Goal: Contribute content: Add original content to the website for others to see

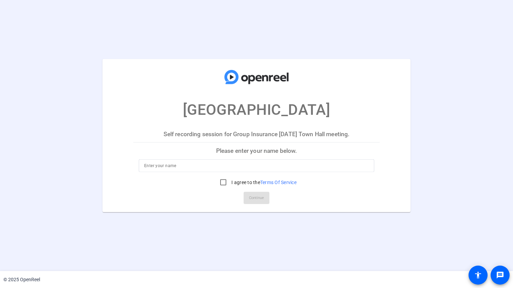
click at [213, 161] on input at bounding box center [256, 165] width 224 height 8
type input "Kelly Ann Jourdain"
click at [225, 182] on input "I agree to the Terms Of Service" at bounding box center [223, 182] width 14 height 14
checkbox input "true"
click at [254, 197] on span "Continue" at bounding box center [256, 197] width 15 height 10
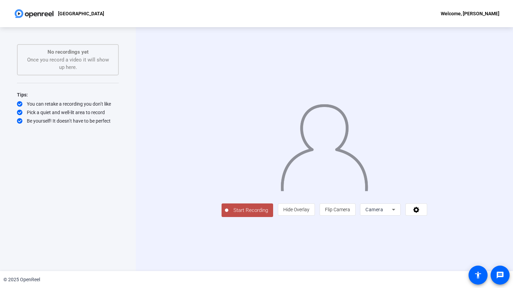
click at [397, 213] on icon at bounding box center [393, 209] width 8 height 8
click at [454, 243] on div at bounding box center [256, 144] width 513 height 288
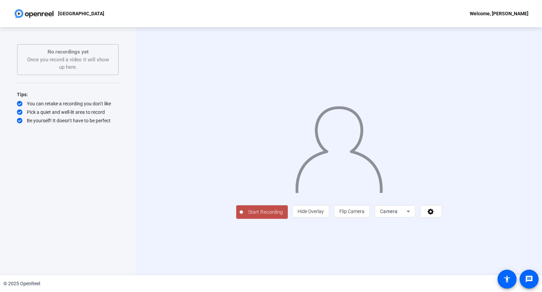
click at [54, 254] on div "Start Recording No recordings yet Once you record a video it will show up here.…" at bounding box center [68, 151] width 102 height 214
click at [243, 216] on span "Start Recording" at bounding box center [265, 213] width 45 height 8
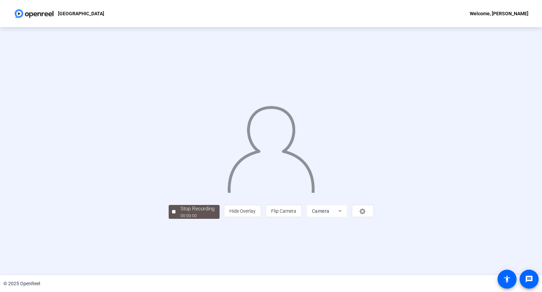
click at [35, 115] on div "Stop Recording 00:00:00 person Hide Overlay flip Flip Camera Camera" at bounding box center [271, 151] width 542 height 248
click at [169, 192] on div at bounding box center [271, 141] width 205 height 115
click at [175, 219] on span "Stop Recording 00:00:08" at bounding box center [197, 212] width 44 height 14
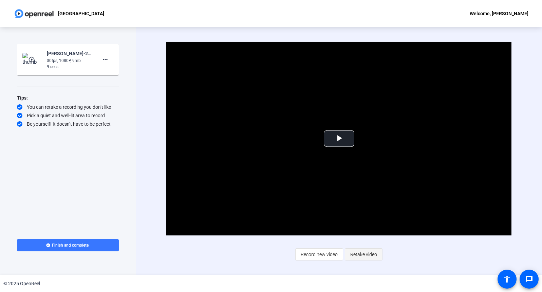
click at [367, 258] on span "Retake video" at bounding box center [363, 254] width 27 height 13
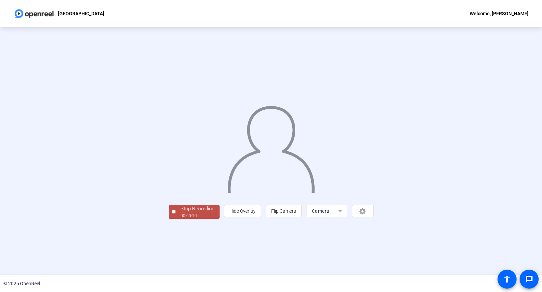
click at [175, 219] on span "Stop Recording 00:00:10" at bounding box center [197, 212] width 44 height 14
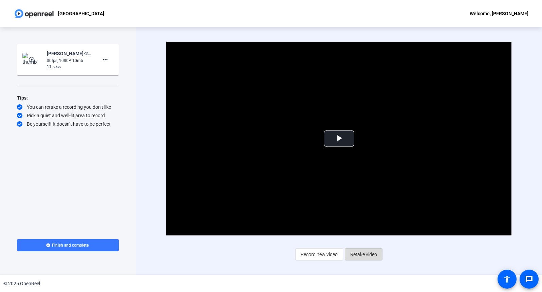
click at [361, 254] on span "Retake video" at bounding box center [363, 254] width 27 height 13
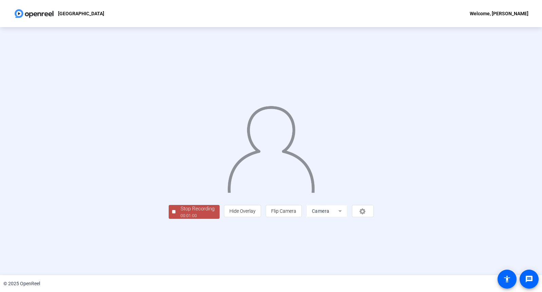
click at [172, 214] on div at bounding box center [173, 211] width 3 height 3
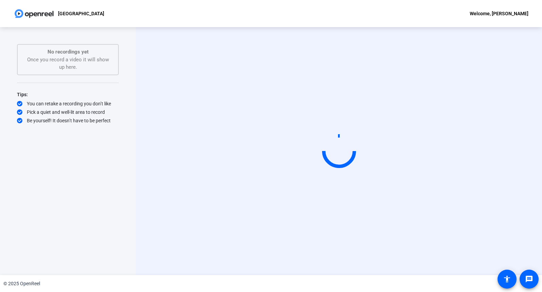
click at [32, 203] on div "Start Recording No recordings yet Once you record a video it will show up here.…" at bounding box center [68, 144] width 102 height 200
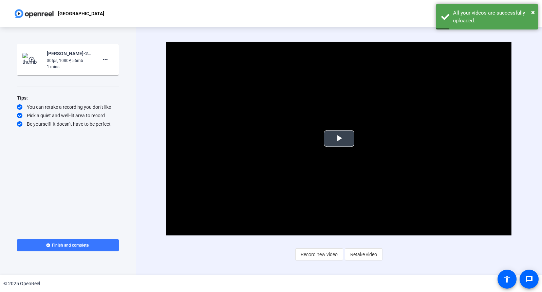
click at [339, 139] on span "Video Player" at bounding box center [339, 139] width 0 height 0
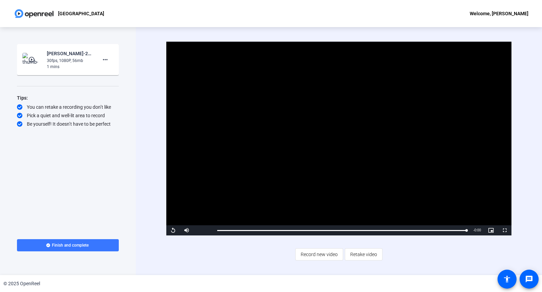
click at [83, 169] on div "Start Recording play_circle_outline [PERSON_NAME]-25-1523 GI Ringing the Bell-[…" at bounding box center [68, 135] width 102 height 183
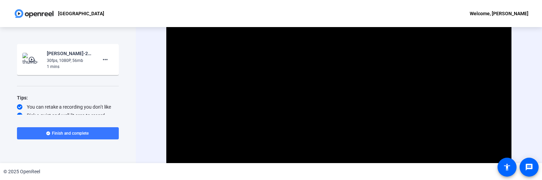
click at [426, 14] on div "GI [GEOGRAPHIC_DATA] Welcome, [PERSON_NAME]" at bounding box center [271, 13] width 542 height 27
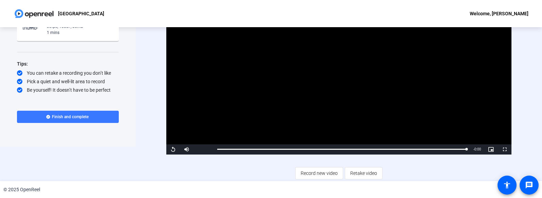
scroll to position [34, 0]
click at [358, 171] on span "Retake video" at bounding box center [363, 173] width 27 height 13
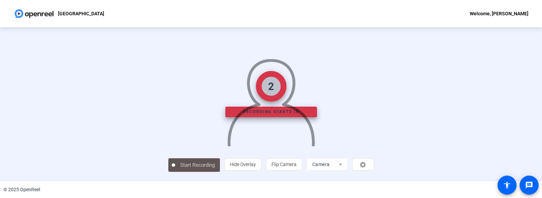
scroll to position [45, 0]
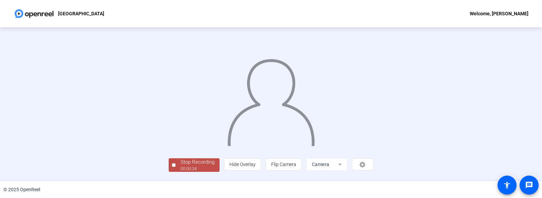
click at [180, 172] on div "00:00:34" at bounding box center [197, 168] width 34 height 6
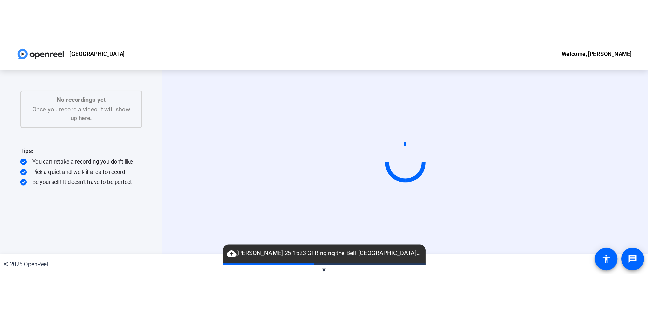
scroll to position [0, 0]
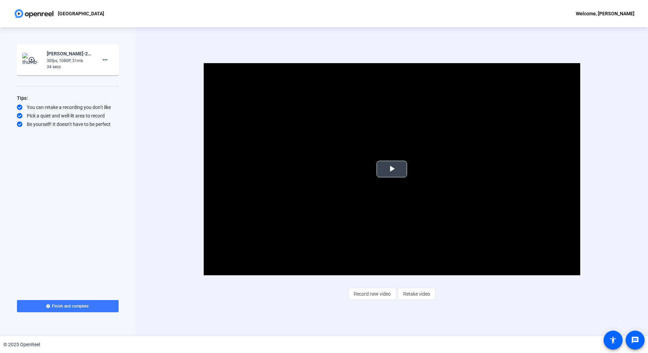
click at [392, 169] on span "Video Player" at bounding box center [392, 169] width 0 height 0
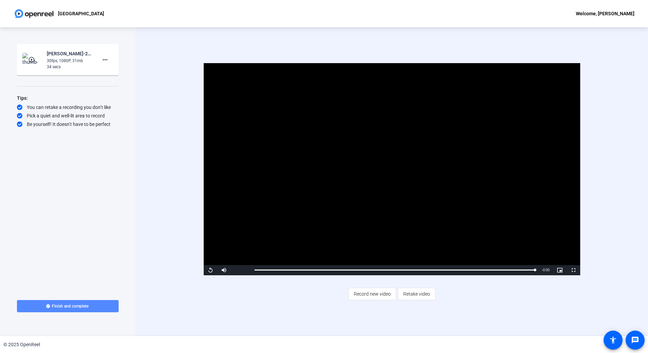
click at [66, 292] on span at bounding box center [68, 306] width 102 height 16
